Goal: Information Seeking & Learning: Learn about a topic

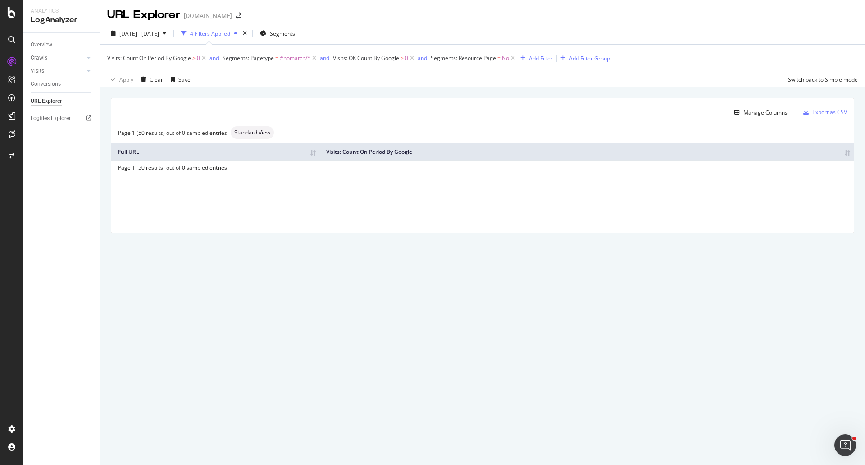
click at [465, 17] on div "URL Explorer [DOMAIN_NAME]" at bounding box center [482, 11] width 765 height 23
click at [351, 16] on div "URL Explorer [DOMAIN_NAME]" at bounding box center [482, 11] width 765 height 23
click at [389, 18] on div "URL Explorer [DOMAIN_NAME]" at bounding box center [482, 11] width 765 height 23
click at [55, 152] on div "EngagementAnalytics" at bounding box center [63, 150] width 61 height 9
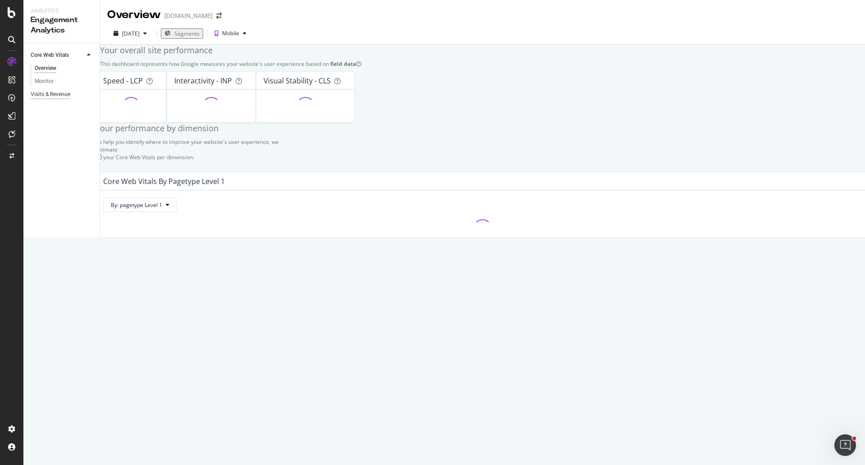
click at [51, 95] on div "Visits & Revenue" at bounding box center [51, 94] width 40 height 9
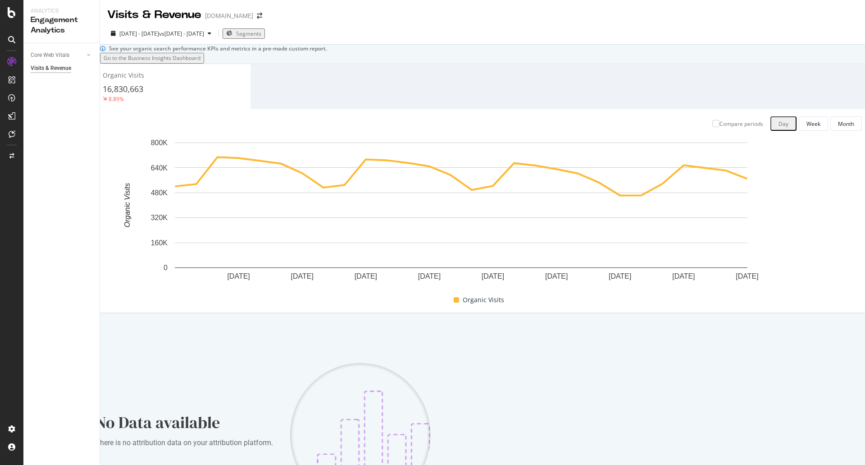
click at [288, 90] on div "See your organic search performance KPIs and metrics in a pre-made custom repor…" at bounding box center [482, 290] width 765 height 491
click at [482, 46] on div "See your organic search performance KPIs and metrics in a pre-made custom repor…" at bounding box center [482, 290] width 765 height 491
click at [415, 91] on div "See your organic search performance KPIs and metrics in a pre-made custom repor…" at bounding box center [482, 290] width 765 height 491
click at [405, 94] on div "Organic Visits 16,830,663 8.89% Compare periods Day Week Month [DATE] [DATE] [D…" at bounding box center [483, 199] width 774 height 270
click at [416, 97] on div "Organic Visits 16,830,663 8.89% Compare periods Day Week Month [DATE] [DATE] [D…" at bounding box center [483, 199] width 774 height 270
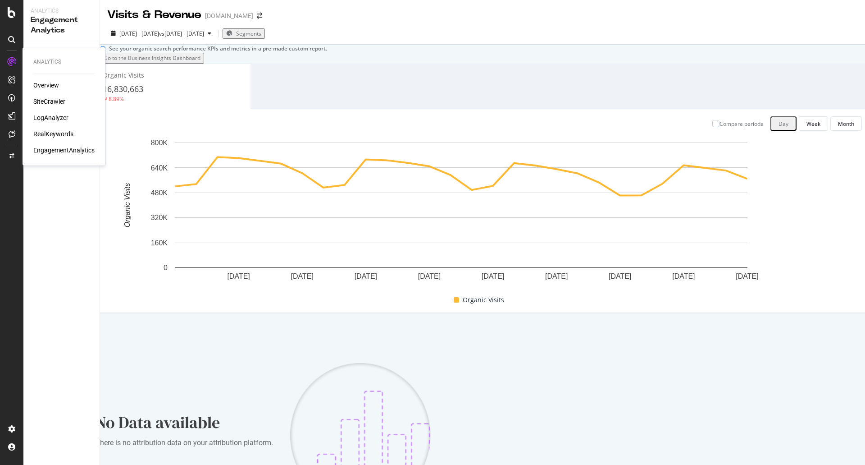
click at [52, 103] on div "SiteCrawler" at bounding box center [49, 101] width 32 height 9
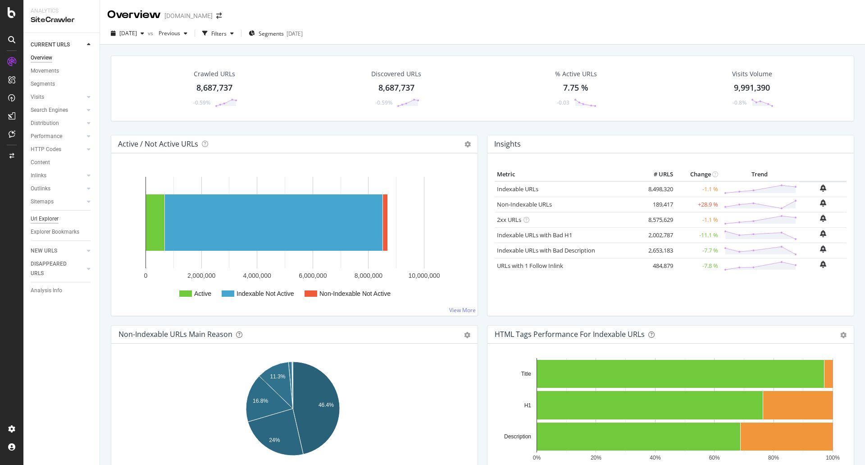
click at [47, 219] on div "Url Explorer" at bounding box center [45, 218] width 28 height 9
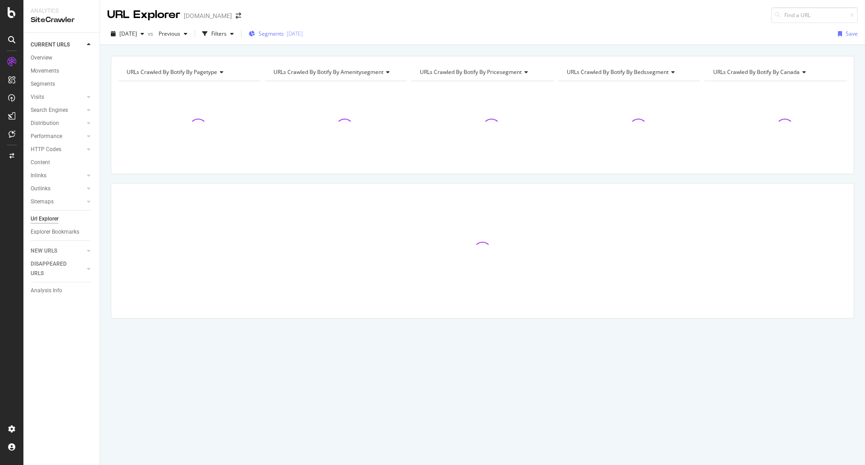
click at [284, 34] on span "Segments" at bounding box center [271, 34] width 25 height 8
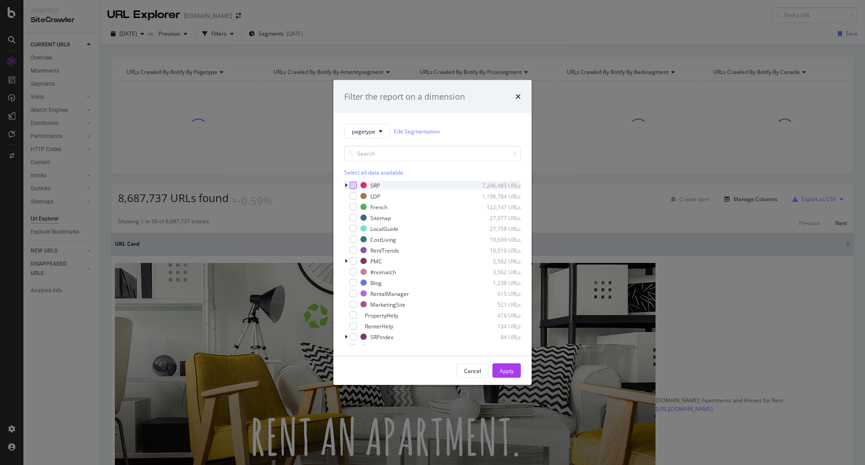
click at [352, 185] on div "modal" at bounding box center [353, 185] width 7 height 7
click at [347, 185] on icon "modal" at bounding box center [346, 185] width 3 height 5
click at [353, 185] on icon "modal" at bounding box center [354, 185] width 4 height 5
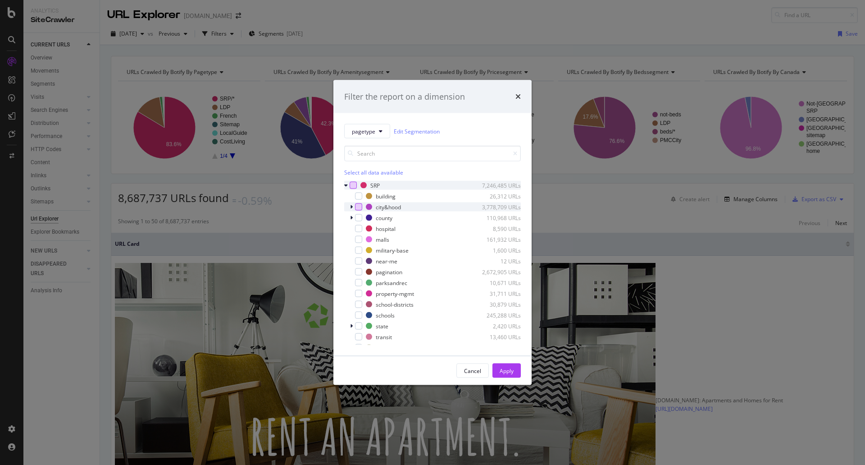
click at [358, 206] on div "modal" at bounding box center [358, 206] width 7 height 7
click at [354, 206] on div "modal" at bounding box center [352, 206] width 5 height 9
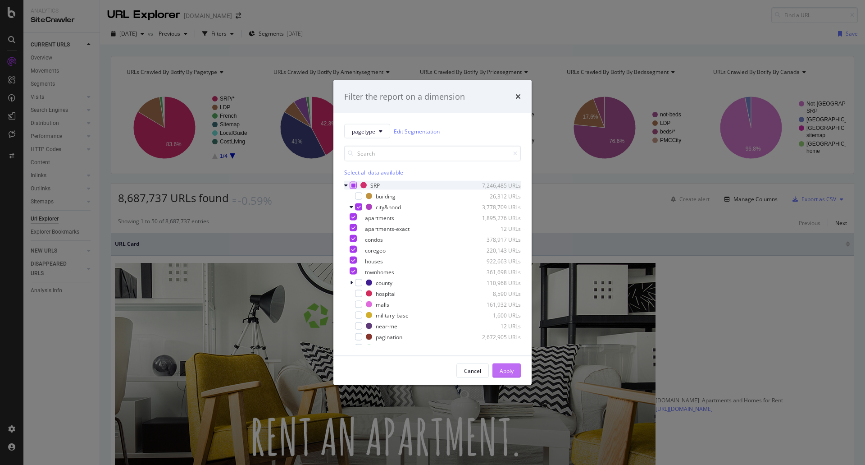
click at [507, 370] on div "Apply" at bounding box center [507, 370] width 14 height 8
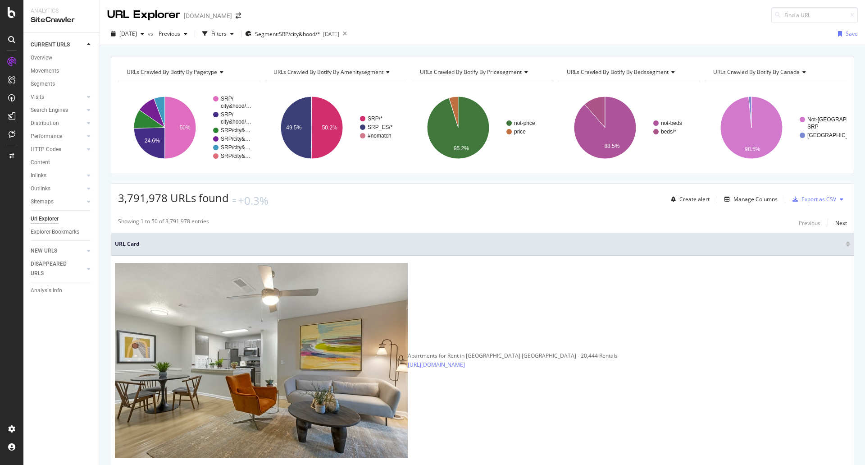
click at [453, 51] on div "URLs Crawled By Botify By pagetype Chart (by Value) Table Expand Export as CSV …" at bounding box center [482, 56] width 765 height 22
click at [227, 32] on div "Filters" at bounding box center [218, 34] width 15 height 8
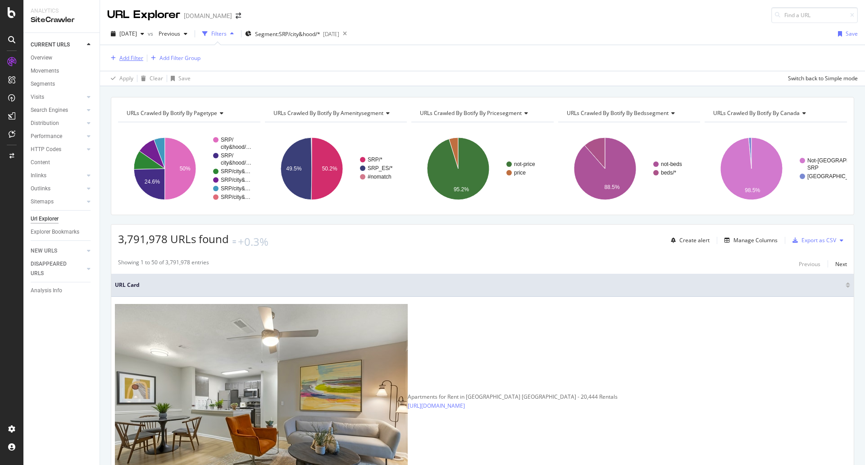
click at [128, 56] on div "Add Filter" at bounding box center [131, 58] width 24 height 8
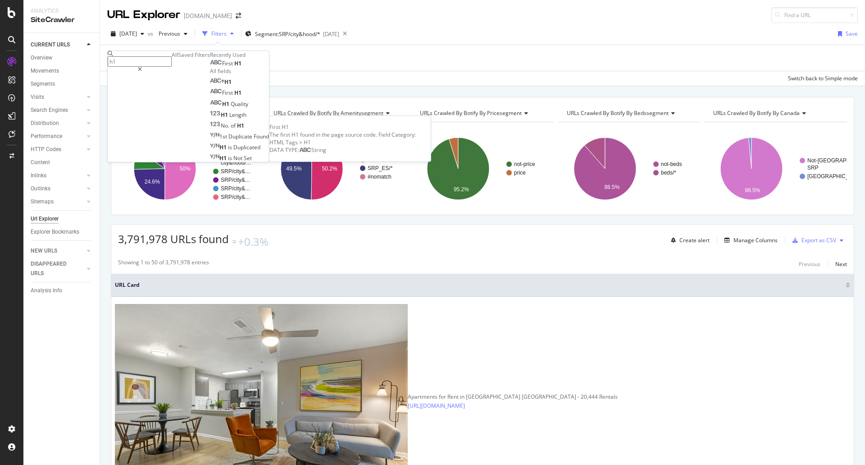
type input "h1"
click at [234, 67] on span "H1" at bounding box center [237, 63] width 7 height 8
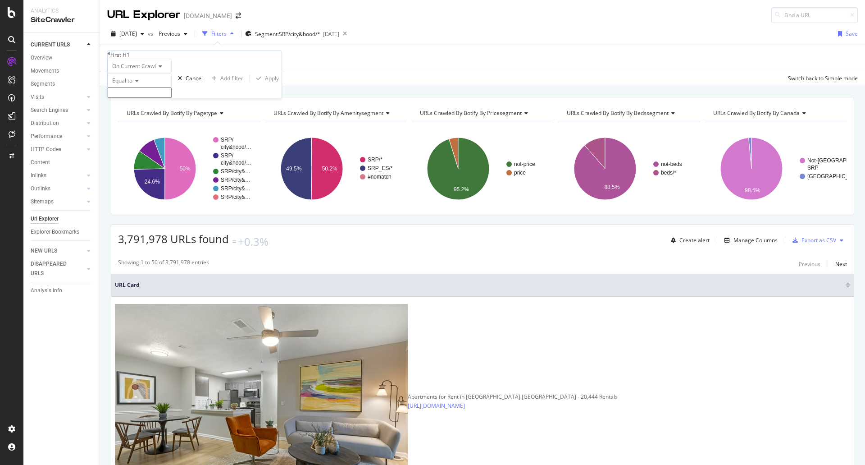
drag, startPoint x: 130, startPoint y: 92, endPoint x: 143, endPoint y: 101, distance: 15.5
click at [131, 84] on span "Equal to" at bounding box center [122, 81] width 20 height 8
click at [133, 153] on span "Contains" at bounding box center [121, 150] width 22 height 8
click at [151, 98] on input "text" at bounding box center [140, 92] width 64 height 10
type input "Apartments"
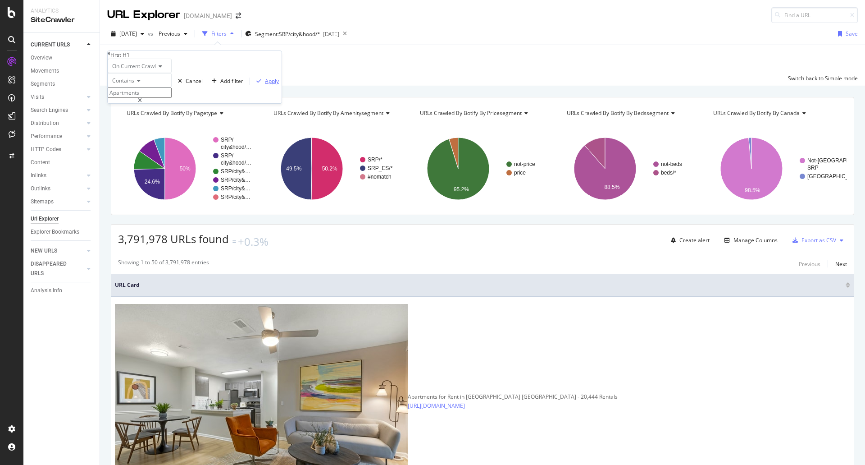
click at [250, 85] on button "Apply" at bounding box center [266, 81] width 32 height 9
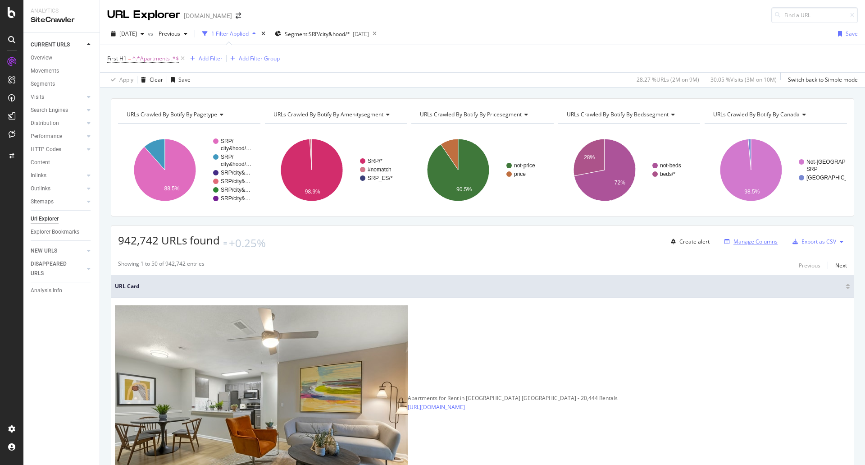
click at [737, 240] on div "Manage Columns" at bounding box center [756, 242] width 44 height 8
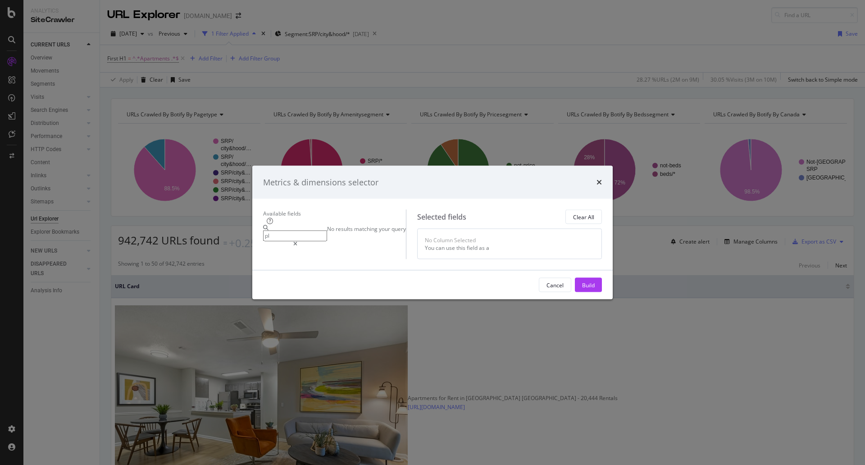
type input "p"
click at [338, 233] on span "SingleFamilyResidence" at bounding box center [370, 237] width 64 height 8
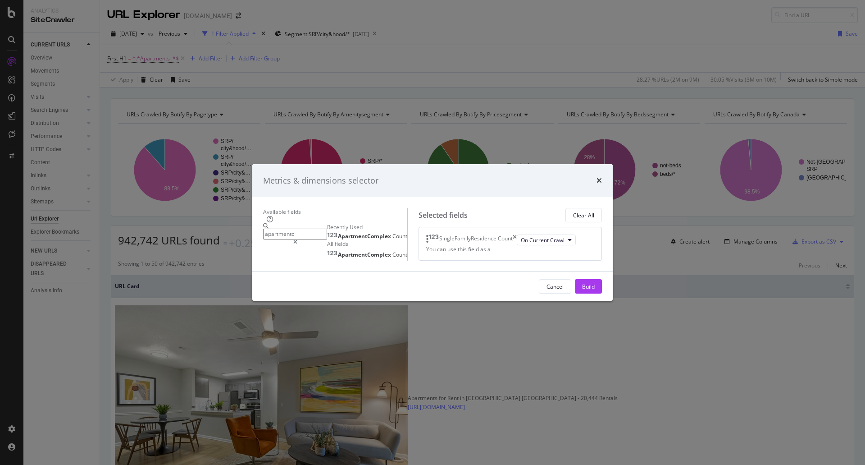
type input "apartmentc"
click at [341, 233] on div "ApartmentComplex Count" at bounding box center [367, 236] width 80 height 7
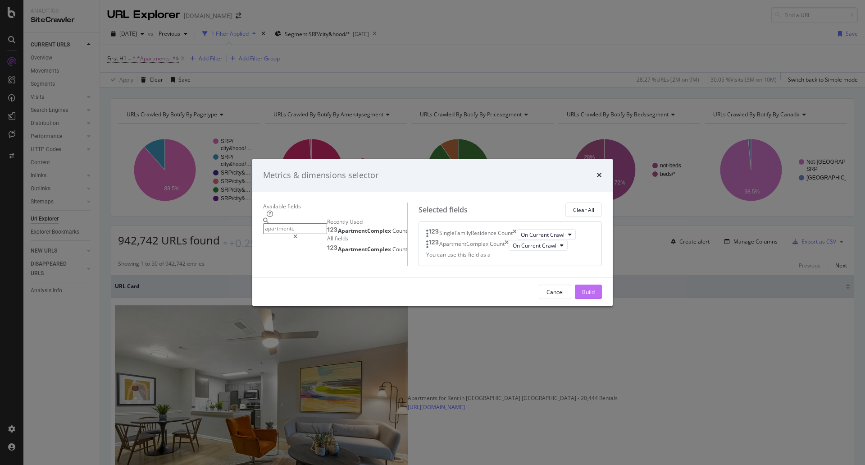
click at [595, 296] on div "Build" at bounding box center [588, 292] width 13 height 8
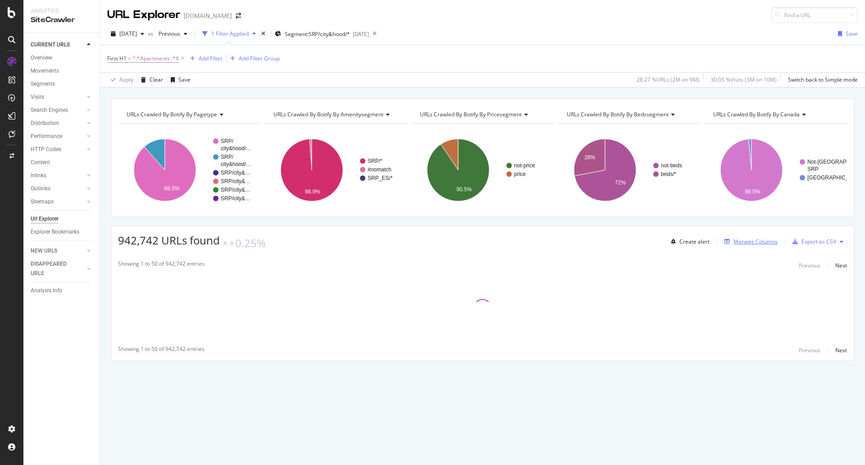
click at [756, 241] on div "Manage Columns" at bounding box center [756, 242] width 44 height 8
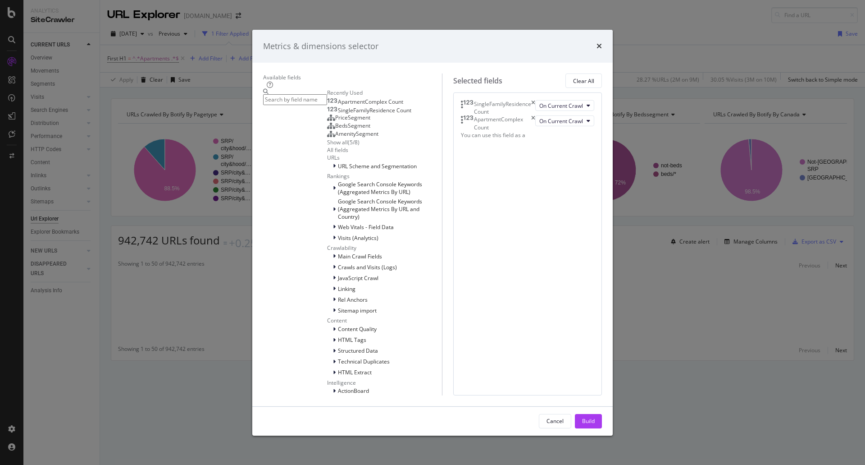
drag, startPoint x: 329, startPoint y: 112, endPoint x: 329, endPoint y: 118, distance: 5.9
click at [327, 113] on div "modal" at bounding box center [295, 242] width 64 height 306
click at [327, 105] on input "modal" at bounding box center [295, 99] width 64 height 10
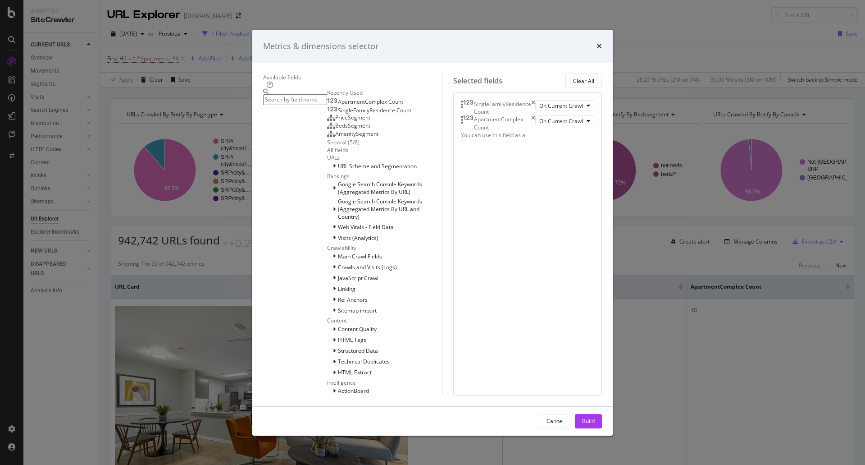
click at [669, 49] on div "Metrics & dimensions selector Available fields Recently Used ApartmentComplex C…" at bounding box center [432, 232] width 865 height 465
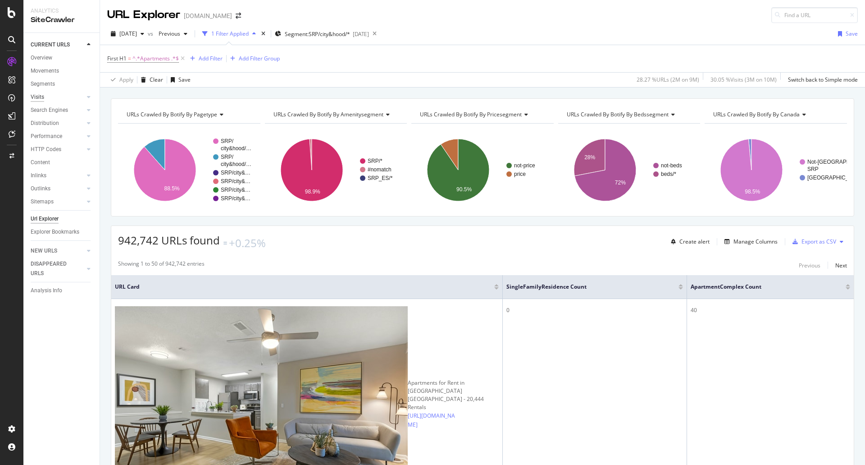
click at [40, 95] on div "Visits" at bounding box center [38, 96] width 14 height 9
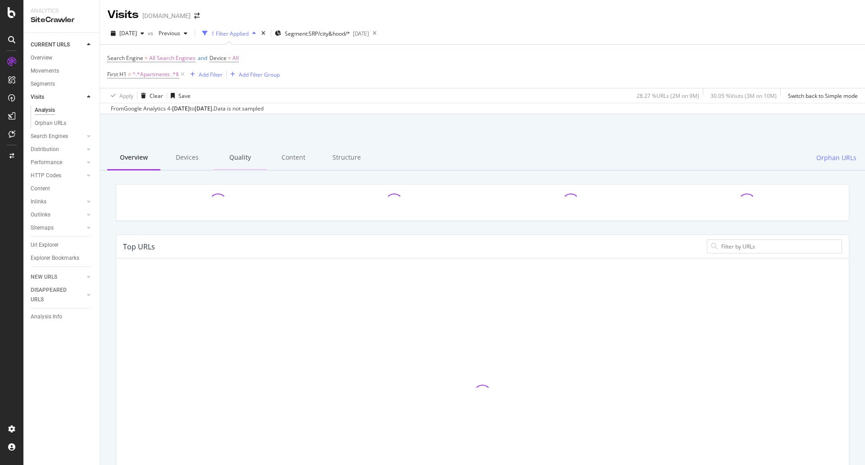
click at [233, 158] on div "Quality" at bounding box center [240, 158] width 53 height 25
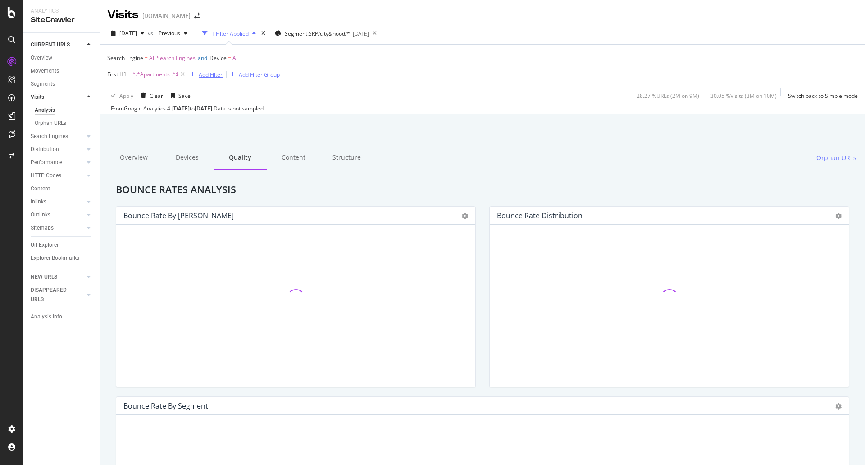
click at [212, 76] on div "Add Filter" at bounding box center [211, 75] width 24 height 8
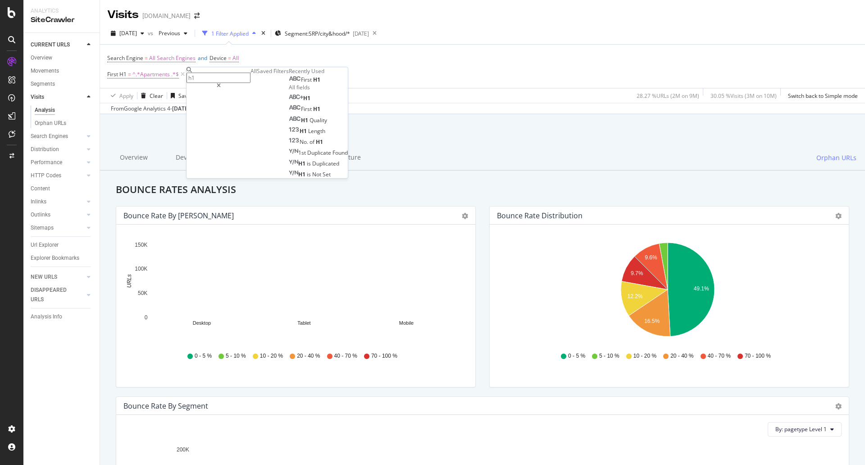
click at [422, 77] on div "Search Engine = All Search Engines and Device = All First H1 = ^.*Apartments .*…" at bounding box center [482, 66] width 751 height 43
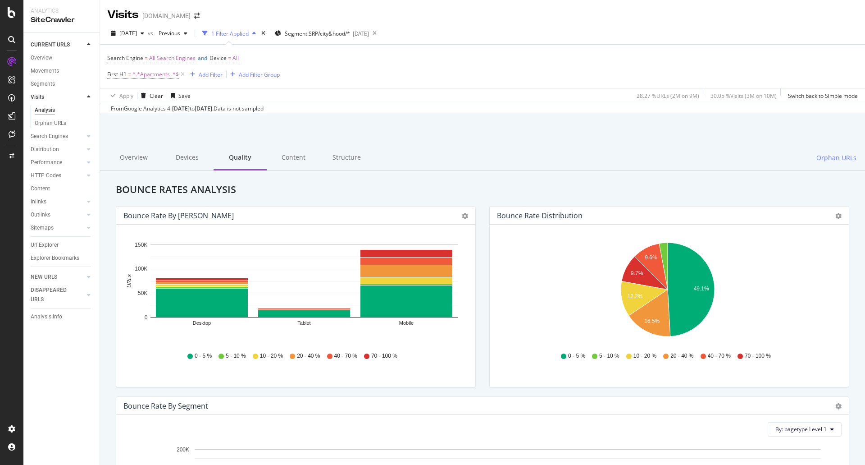
click at [454, 84] on div "Search Engine = All Search Engines and Device = All First H1 = ^.*Apartments .*…" at bounding box center [482, 66] width 751 height 43
click at [210, 76] on div "Add Filter" at bounding box center [211, 75] width 24 height 8
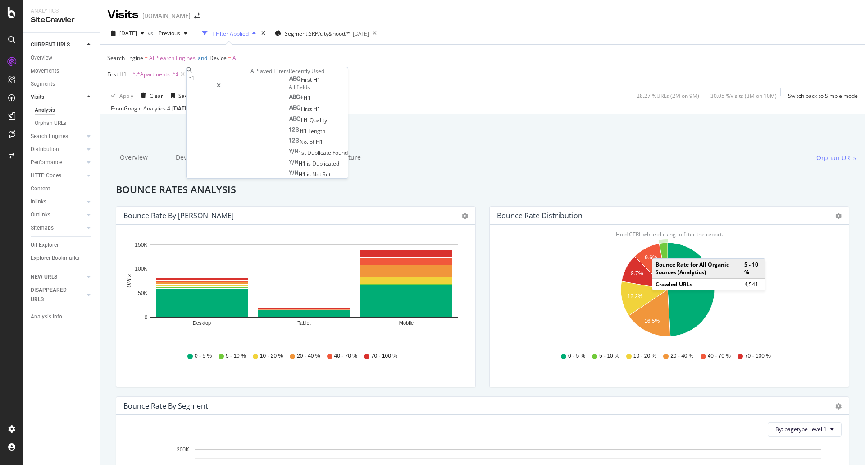
type input "0"
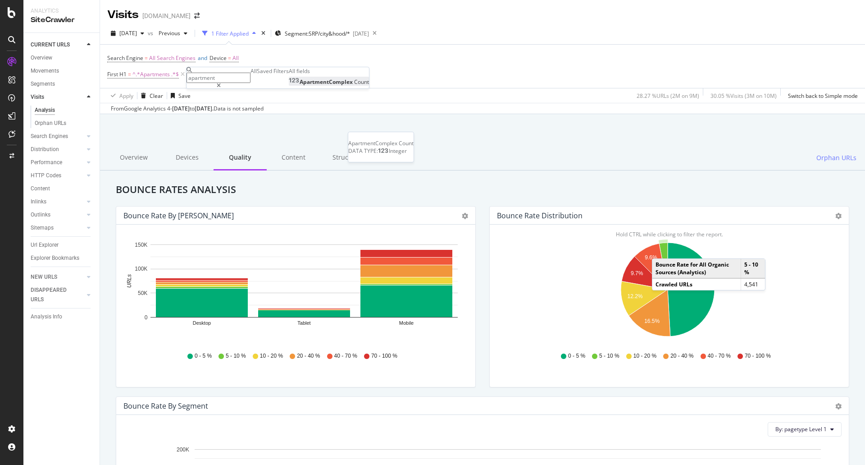
type input "apartment"
click at [300, 86] on span "ApartmentComplex" at bounding box center [327, 82] width 55 height 8
click at [210, 119] on input "number" at bounding box center [223, 111] width 72 height 15
type input "0"
click at [352, 101] on div "Apply" at bounding box center [359, 97] width 14 height 8
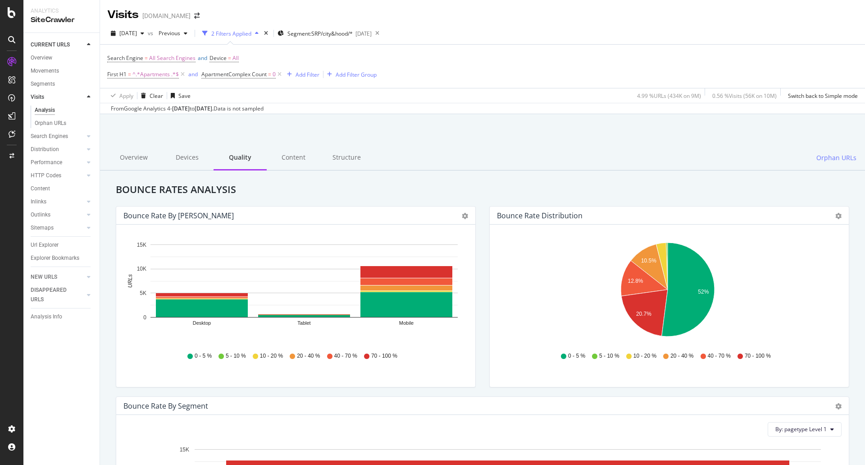
click at [499, 127] on div at bounding box center [483, 137] width 744 height 38
click at [505, 125] on div at bounding box center [483, 137] width 744 height 38
click at [252, 74] on span "ApartmentComplex Count" at bounding box center [233, 74] width 65 height 8
click at [362, 117] on div "Visits From Google Analytics 4 - [DATE] to [DATE]. Data is not sampled. Overvie…" at bounding box center [482, 346] width 765 height 465
click at [280, 74] on icon at bounding box center [280, 74] width 8 height 9
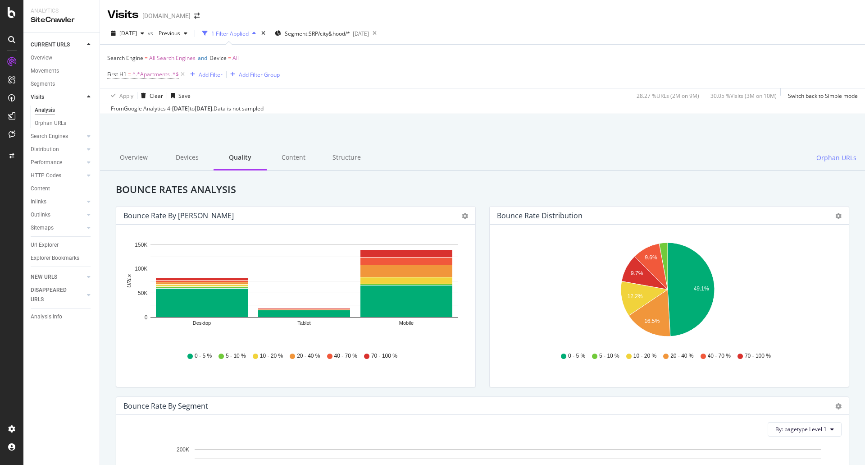
click at [583, 188] on h2 "Bounce Rates Analysis" at bounding box center [482, 189] width 747 height 11
click at [210, 84] on div "Search Engine = All Search Engines and Device = All First H1 = ^.*Apartments .*…" at bounding box center [482, 66] width 751 height 43
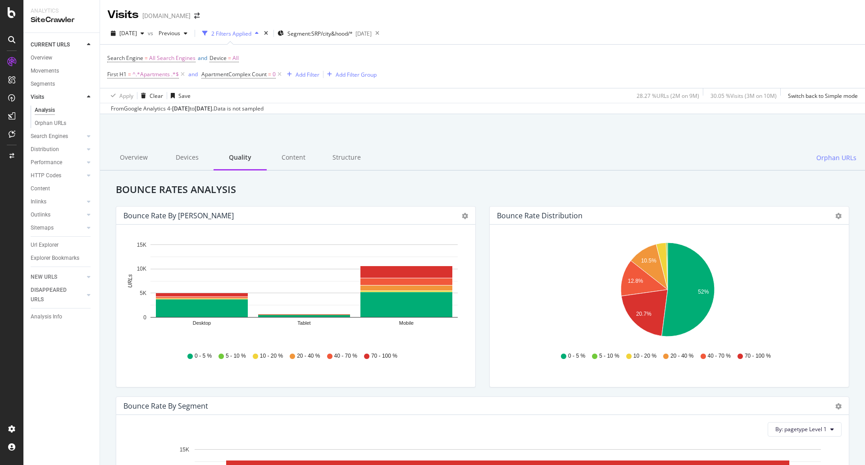
click at [399, 77] on div "Search Engine = All Search Engines and Device = All First H1 = ^.*Apartments .*…" at bounding box center [482, 66] width 751 height 43
click at [280, 71] on icon at bounding box center [280, 74] width 8 height 9
click at [487, 17] on div "Visits [DOMAIN_NAME]" at bounding box center [482, 11] width 765 height 23
click at [532, 128] on div at bounding box center [483, 137] width 744 height 38
click at [590, 131] on div at bounding box center [483, 137] width 744 height 38
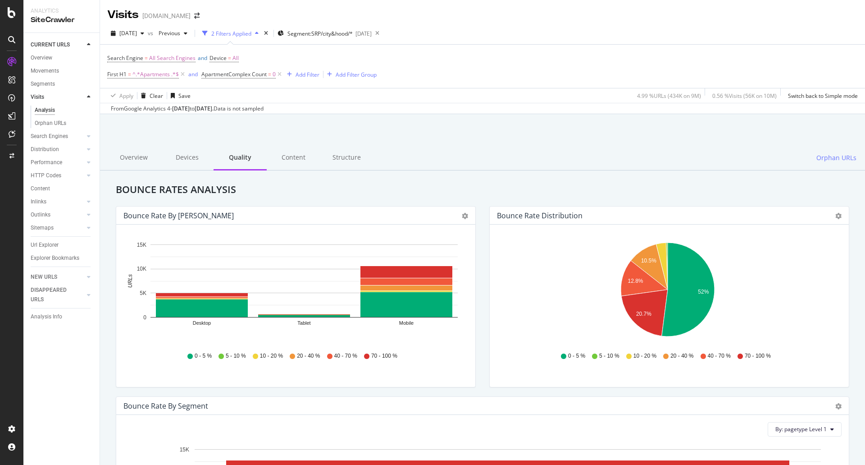
click at [553, 28] on div "[DATE] vs Previous 2 Filters Applied Segment: SRP/city&hood/* [DATE]" at bounding box center [482, 35] width 765 height 18
click at [637, 30] on div "[DATE] vs Previous 2 Filters Applied Segment: SRP/city&hood/* [DATE]" at bounding box center [482, 35] width 765 height 18
drag, startPoint x: 581, startPoint y: 31, endPoint x: 557, endPoint y: 28, distance: 23.6
click at [580, 31] on div "[DATE] vs Previous 2 Filters Applied Segment: SRP/city&hood/* [DATE]" at bounding box center [482, 35] width 765 height 18
click at [536, 26] on div "[DATE] vs Previous 2 Filters Applied Segment: SRP/city&hood/* [DATE] Search Eng…" at bounding box center [482, 69] width 765 height 92
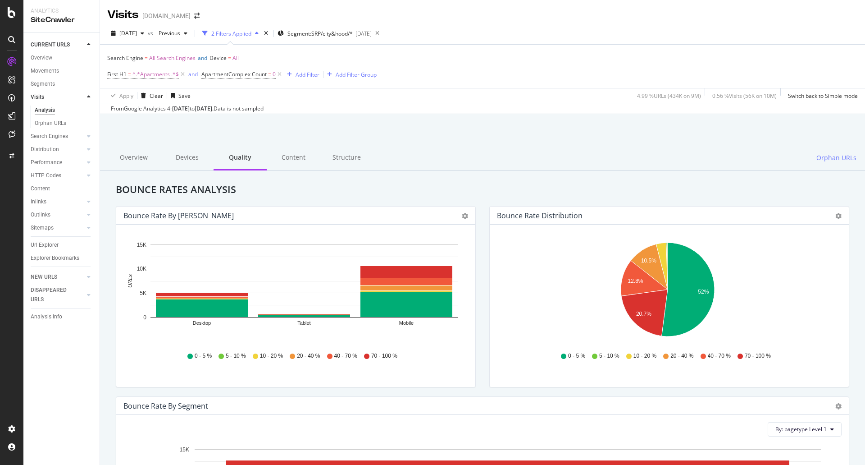
click at [515, 25] on div "[DATE] vs Previous 2 Filters Applied Segment: SRP/city&hood/* [DATE] Search Eng…" at bounding box center [482, 69] width 765 height 92
click at [483, 23] on div "[DATE] vs Previous 2 Filters Applied Segment: SRP/city&hood/* [DATE] Search Eng…" at bounding box center [482, 69] width 765 height 92
click at [282, 160] on div "Content" at bounding box center [293, 158] width 53 height 25
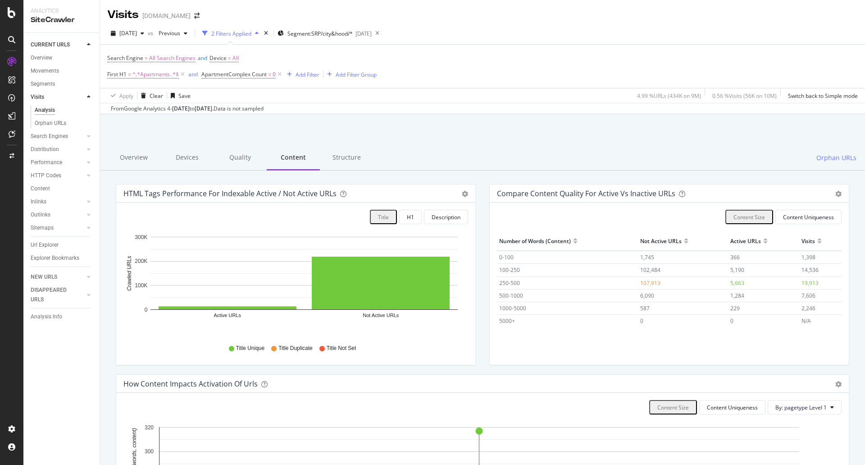
drag, startPoint x: 246, startPoint y: 161, endPoint x: 416, endPoint y: 145, distance: 170.3
click at [246, 161] on div "Quality" at bounding box center [240, 158] width 53 height 25
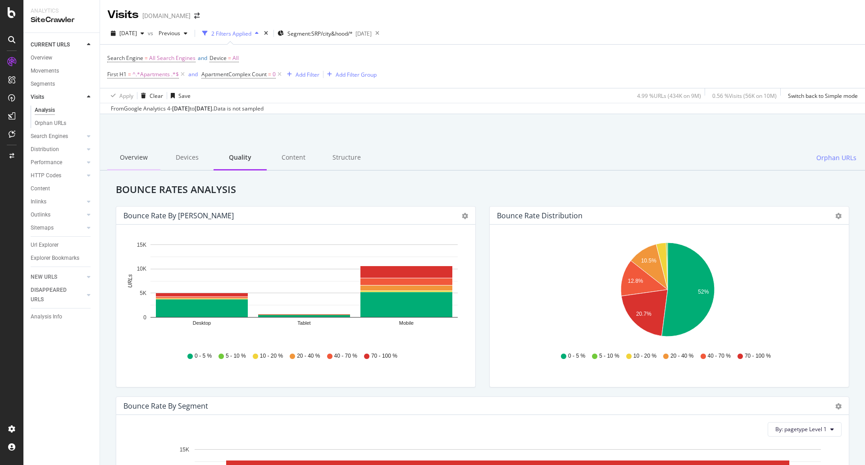
click at [138, 155] on div "Overview" at bounding box center [133, 158] width 53 height 25
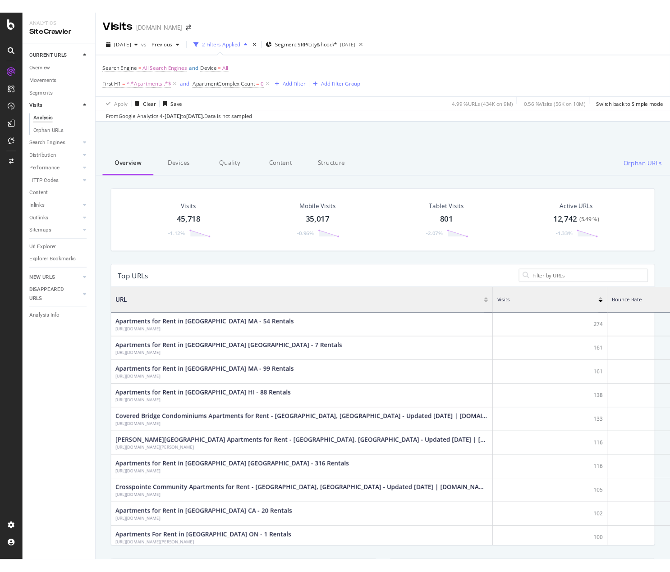
scroll to position [264, 555]
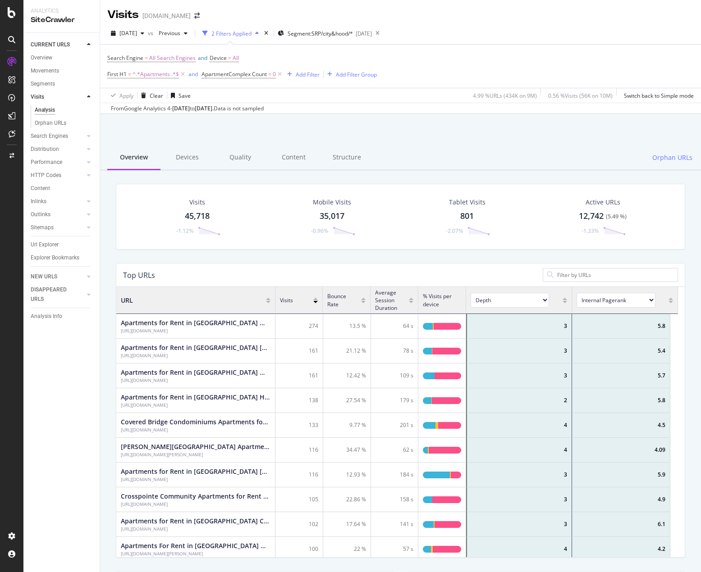
click at [475, 257] on div "Visits 45,718 -1.12% Mobile Visits 35,017 -0.96% Tablet Visits 801 -2.07% Activ…" at bounding box center [400, 223] width 583 height 79
click at [487, 129] on div at bounding box center [400, 137] width 579 height 38
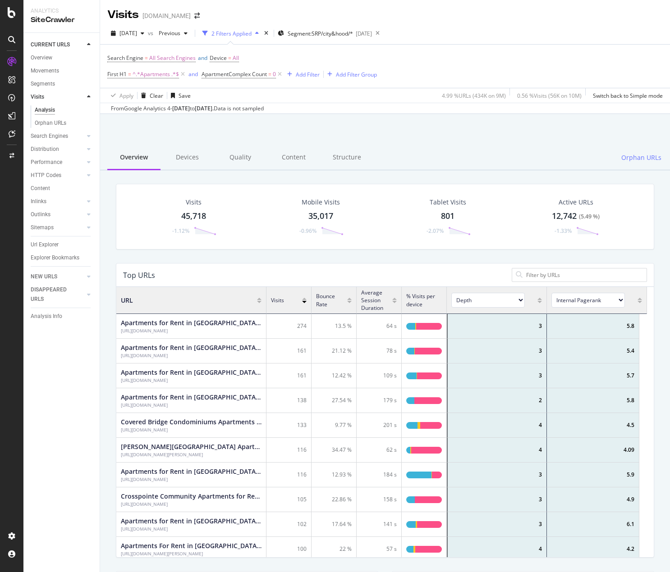
scroll to position [264, 524]
click at [280, 74] on icon at bounding box center [280, 74] width 8 height 9
click at [336, 73] on div "Add Filter Group" at bounding box center [356, 75] width 41 height 8
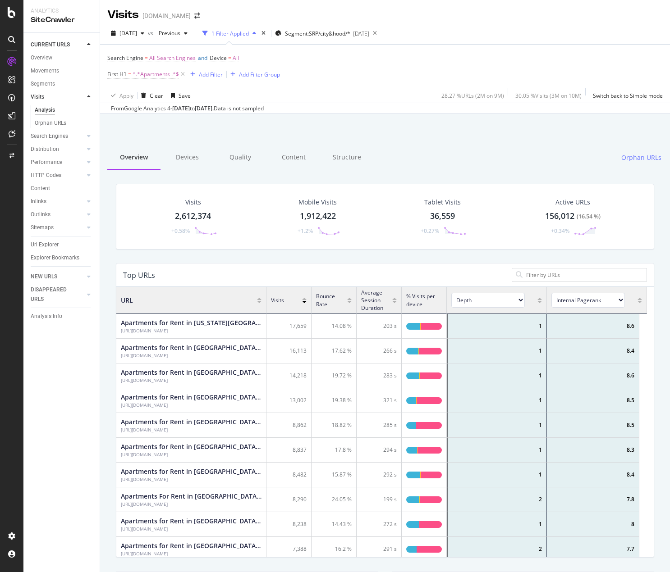
scroll to position [264, 524]
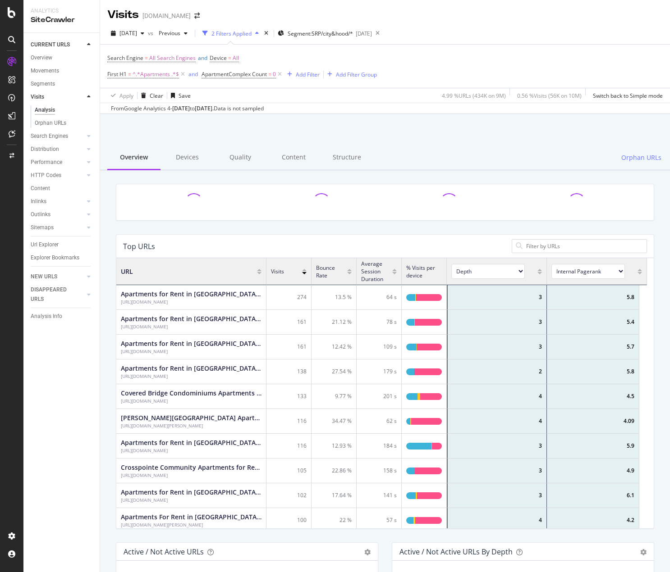
scroll to position [264, 524]
click at [239, 156] on div "Quality" at bounding box center [240, 158] width 53 height 25
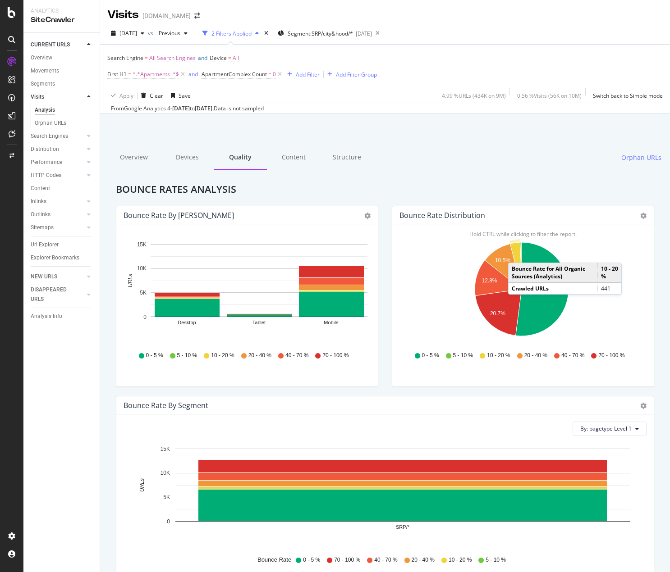
click at [445, 145] on div at bounding box center [385, 137] width 548 height 38
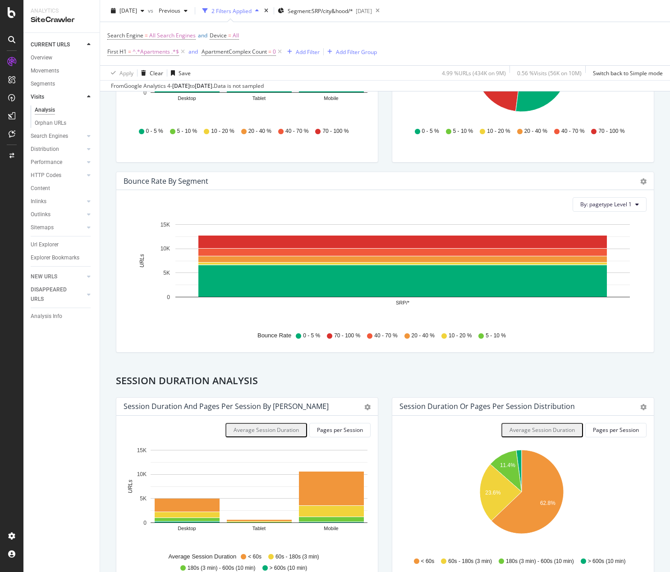
scroll to position [225, 0]
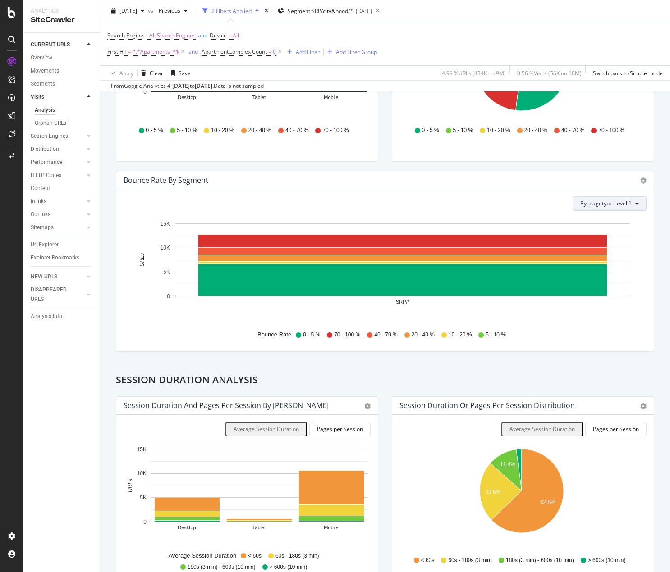
click at [627, 205] on button "By: pagetype Level 1" at bounding box center [609, 204] width 74 height 14
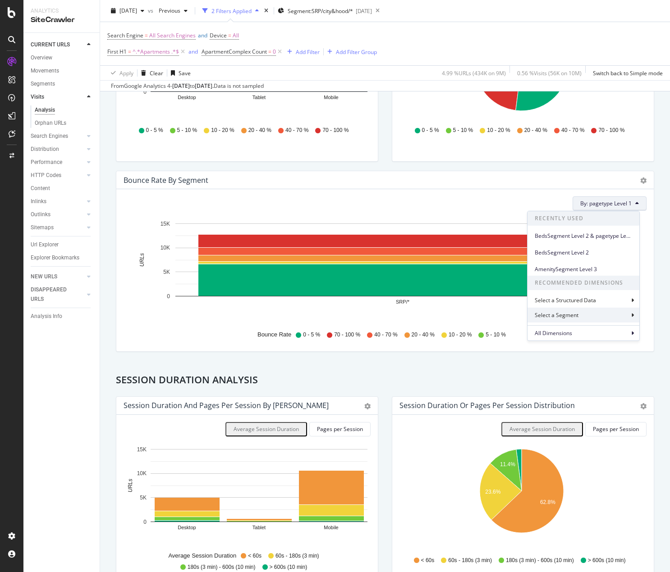
click at [592, 314] on div "Select a Segment" at bounding box center [583, 315] width 112 height 15
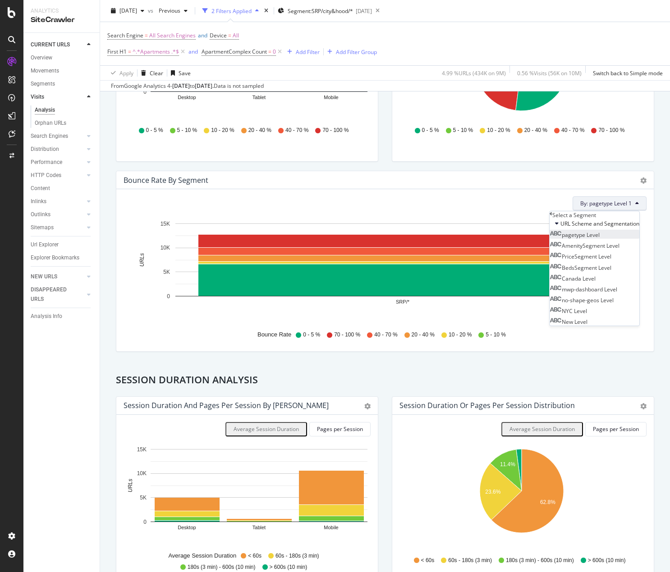
click at [599, 239] on span "pagetype Level" at bounding box center [581, 235] width 38 height 8
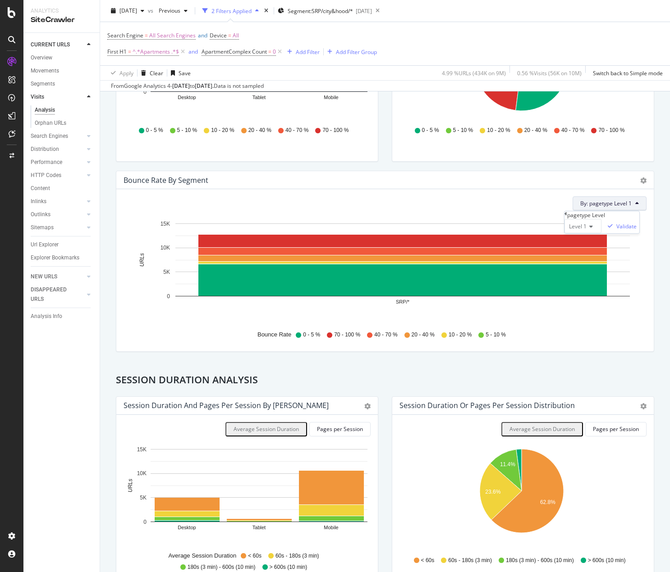
click at [586, 229] on icon at bounding box center [589, 226] width 6 height 5
click at [567, 261] on span "Level 3" at bounding box center [576, 257] width 18 height 8
click at [623, 230] on div "Validate" at bounding box center [626, 227] width 20 height 8
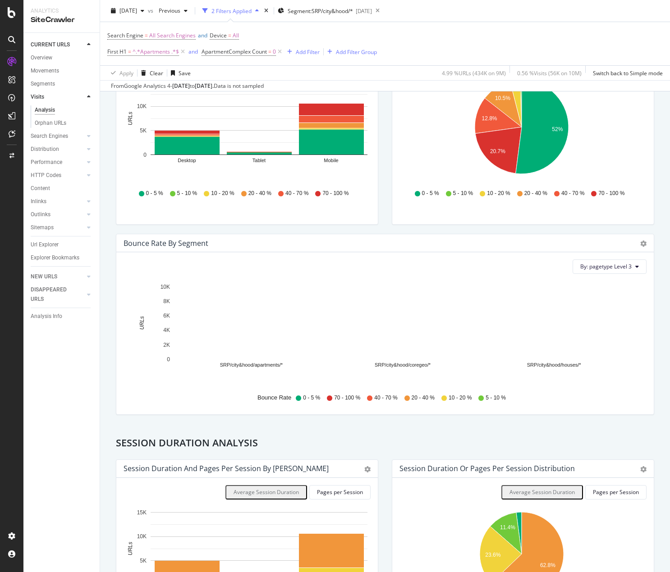
scroll to position [56, 0]
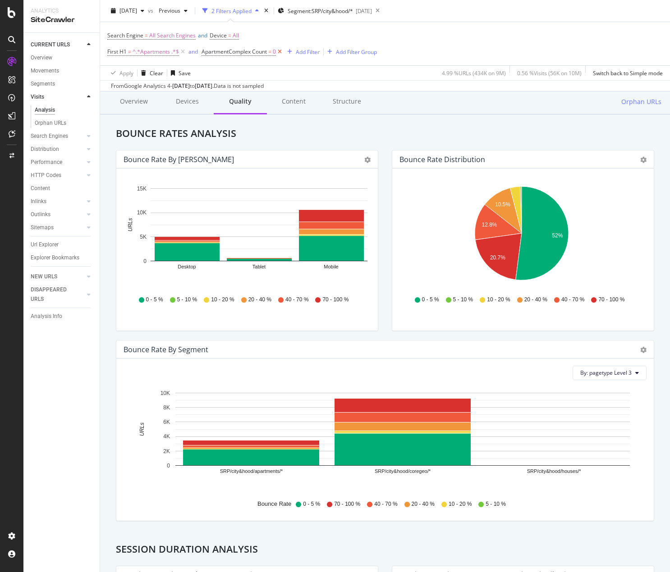
click at [281, 54] on icon at bounding box center [280, 51] width 8 height 9
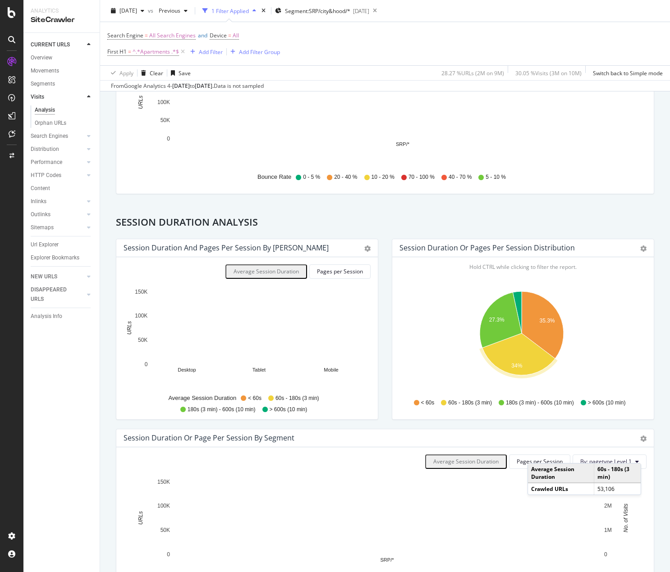
scroll to position [451, 0]
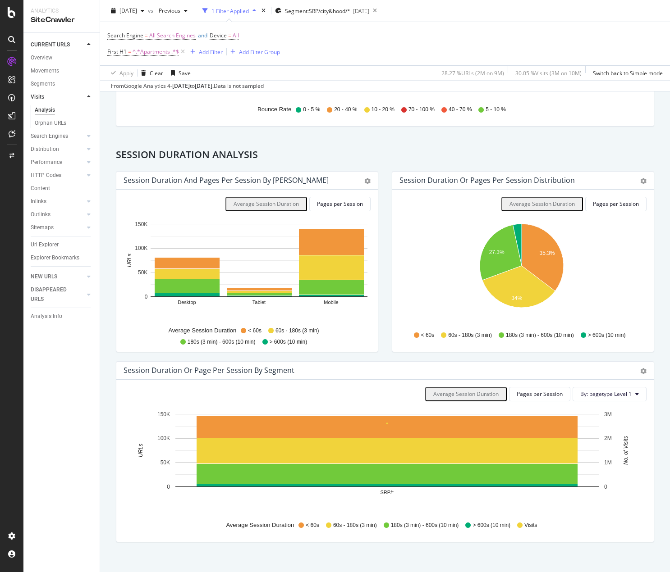
click at [450, 149] on div "Bounce Rates Analysis Bounce Rate by Device Bar (by Value) Bar (by Percentage) …" at bounding box center [385, 142] width 552 height 819
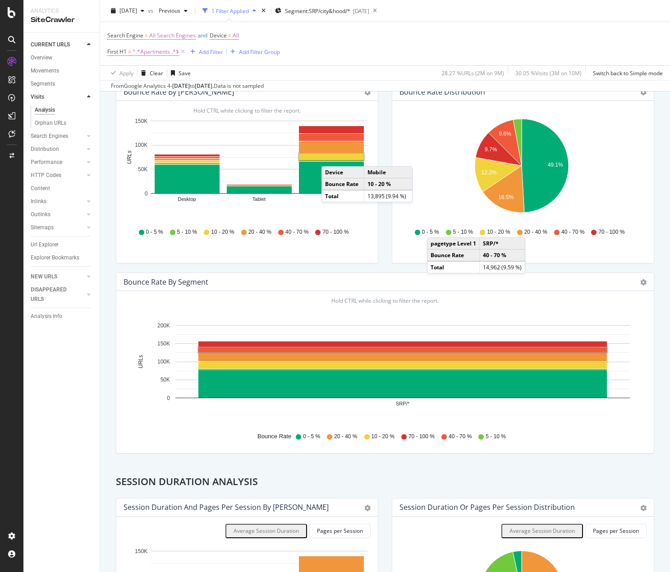
scroll to position [0, 0]
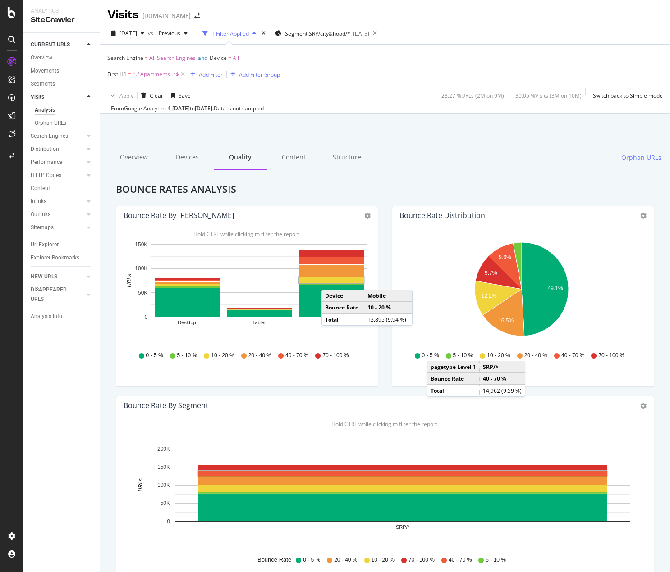
click at [205, 75] on div "Add Filter" at bounding box center [211, 75] width 24 height 8
click at [396, 122] on div at bounding box center [385, 137] width 548 height 38
click at [280, 69] on button "Add Filter Group" at bounding box center [253, 74] width 53 height 11
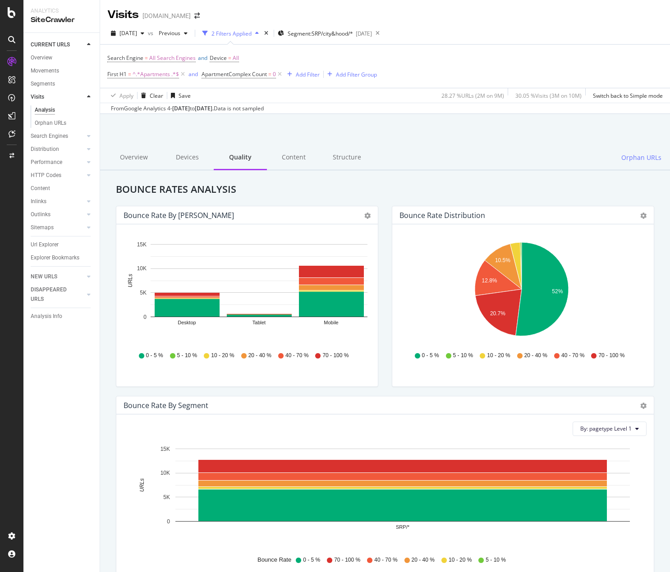
click at [412, 122] on div at bounding box center [385, 137] width 548 height 38
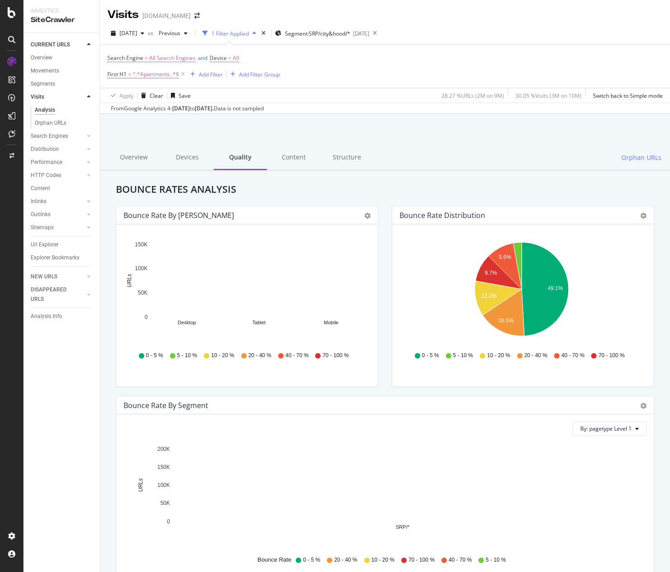
scroll to position [45, 0]
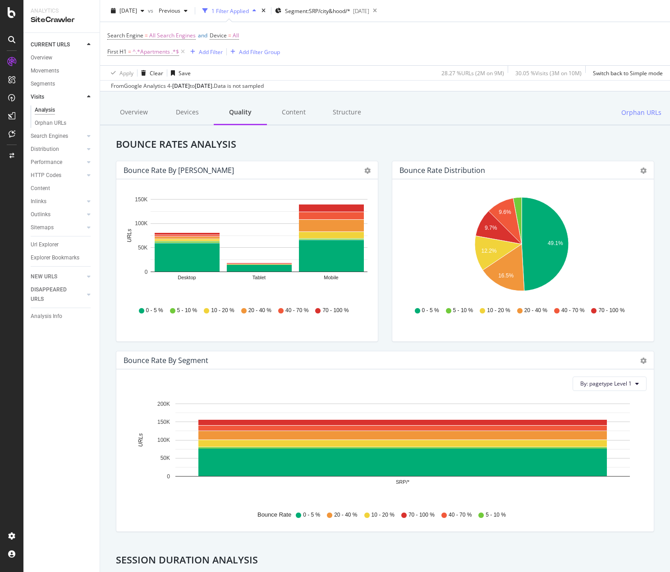
click at [409, 137] on div "Bounce Rates Analysis Bounce Rate by Device Bar (by Value) Bar (by Percentage) …" at bounding box center [385, 557] width 570 height 864
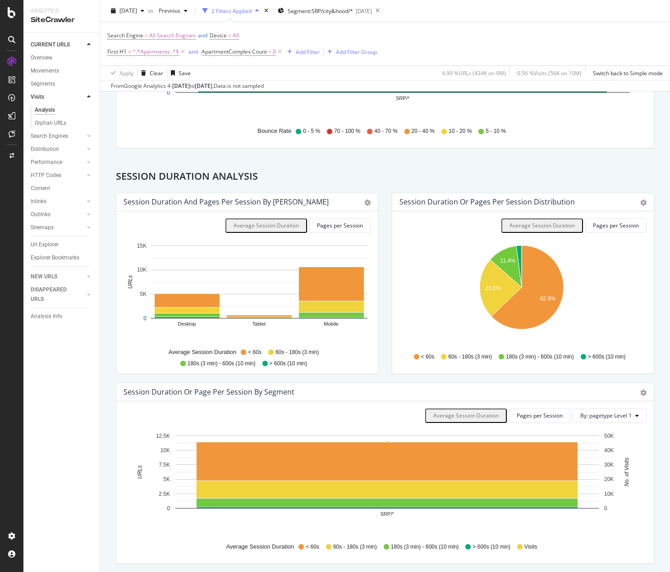
scroll to position [462, 0]
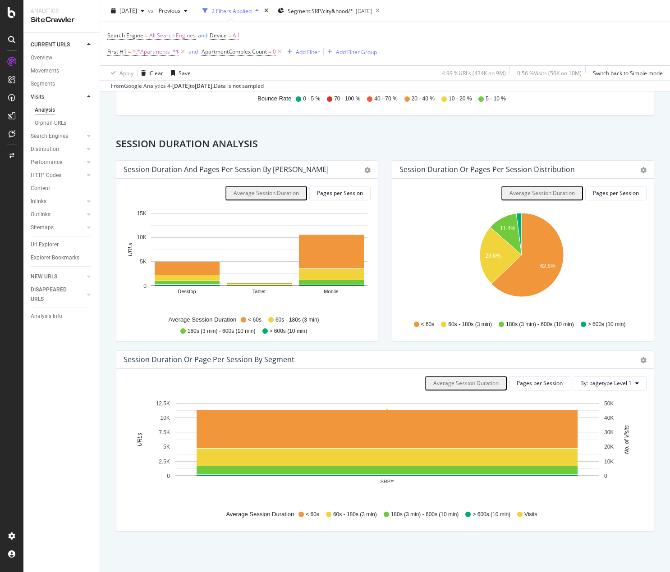
click at [385, 325] on div "Session Duration or Pages per Session Distribution Pie Table Export as CSV Add …" at bounding box center [523, 255] width 276 height 190
click at [519, 130] on div "Bounce Rates Analysis Bounce Rate by Device Bar (by Value) Bar (by Percentage) …" at bounding box center [385, 131] width 552 height 819
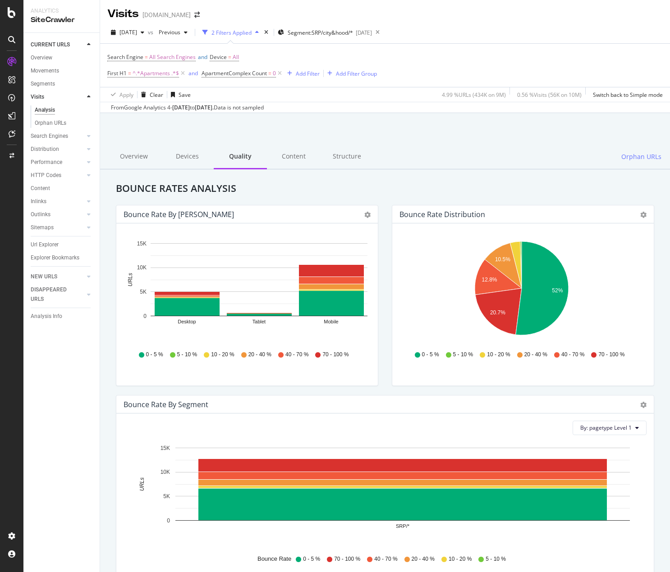
scroll to position [0, 0]
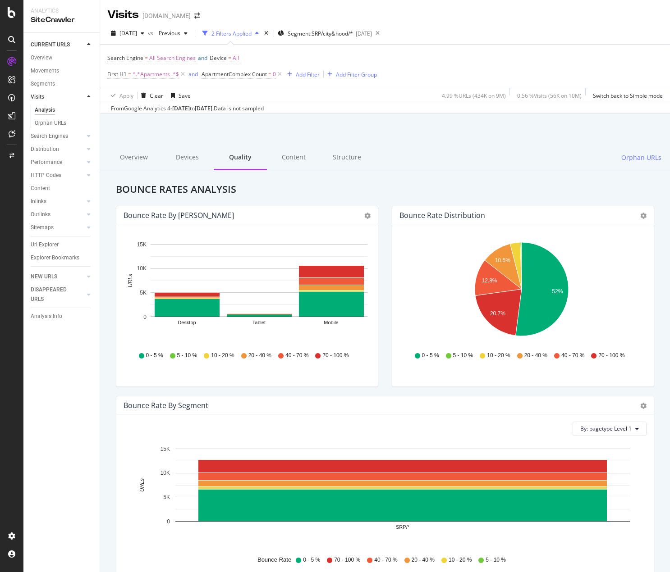
click at [528, 144] on div at bounding box center [385, 137] width 548 height 38
click at [444, 137] on div at bounding box center [385, 137] width 548 height 38
drag, startPoint x: 428, startPoint y: 155, endPoint x: 425, endPoint y: 149, distance: 6.3
click at [428, 154] on div "Overview Devices Quality Content Structure Orphan URLs" at bounding box center [385, 158] width 570 height 25
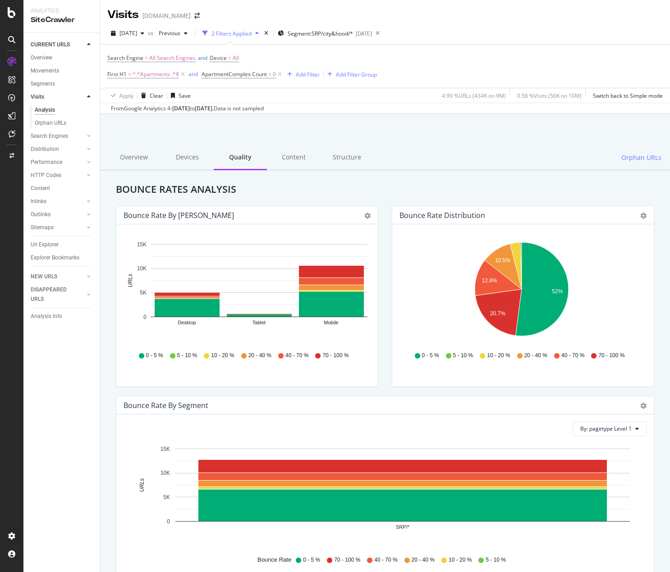
click at [471, 128] on div at bounding box center [385, 137] width 548 height 38
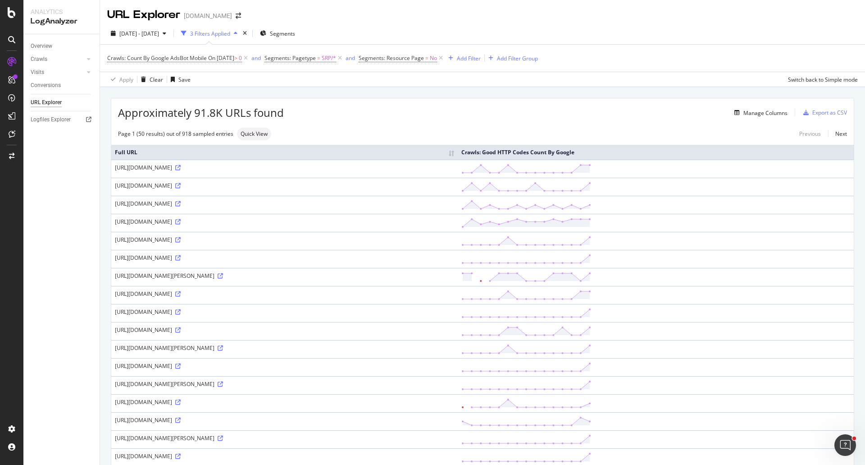
click at [405, 100] on div "Approximately 91.8K URLs found Manage Columns Export as CSV" at bounding box center [482, 109] width 743 height 22
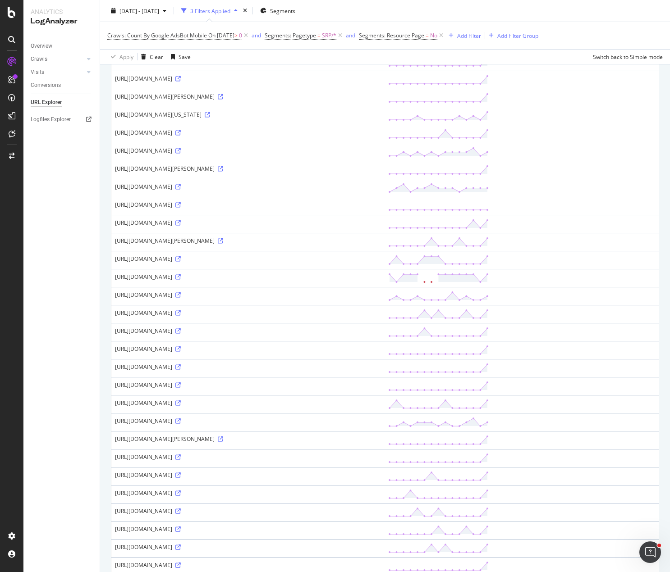
scroll to position [550, 0]
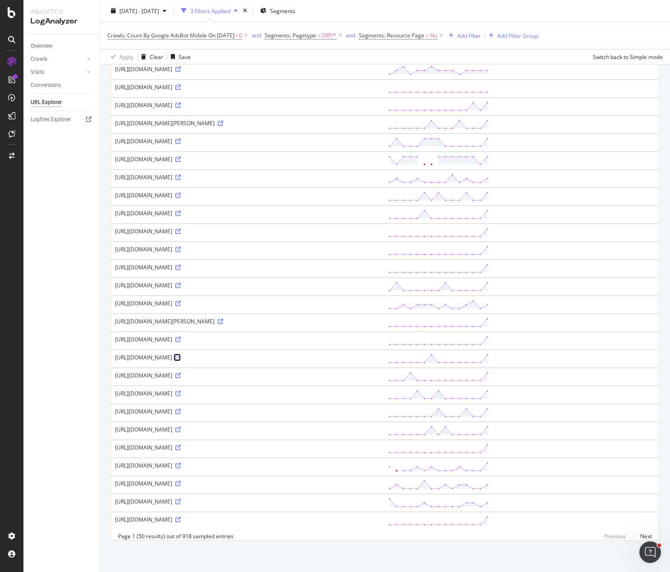
click at [181, 355] on icon at bounding box center [177, 357] width 5 height 5
